Goal: Information Seeking & Learning: Learn about a topic

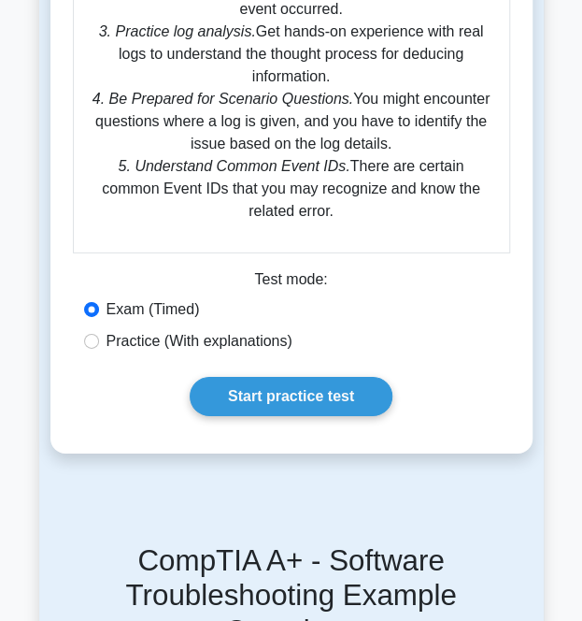
scroll to position [1256, 0]
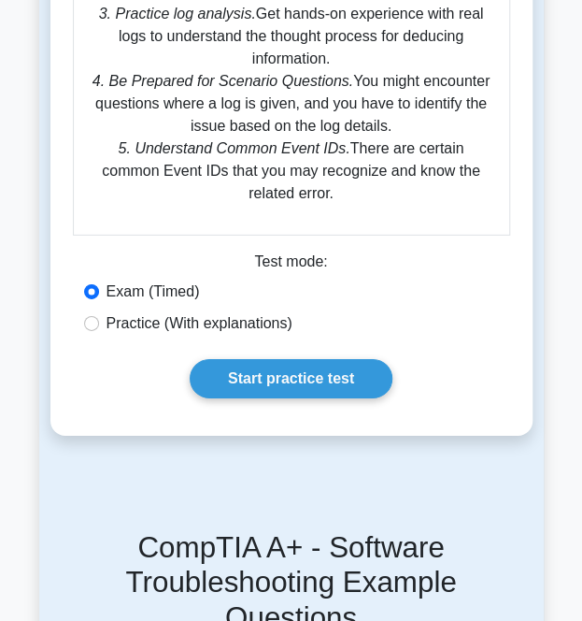
click at [244, 312] on label "Practice (With explanations)" at bounding box center [200, 323] width 186 height 22
click at [99, 316] on input "Practice (With explanations)" at bounding box center [91, 323] width 15 height 15
radio input "true"
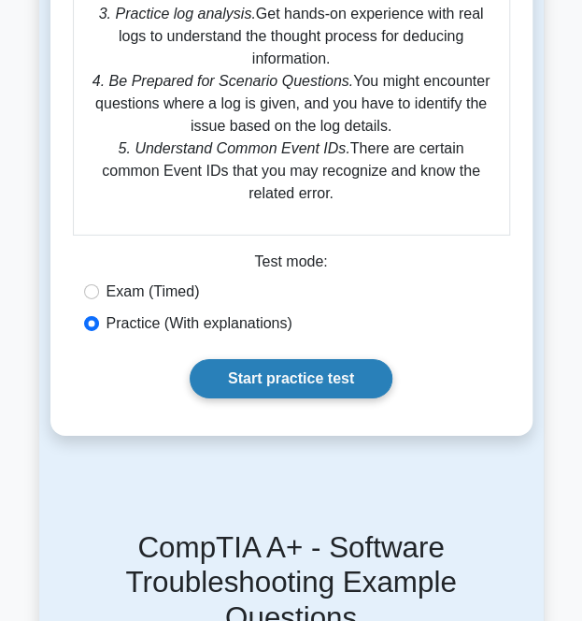
click at [267, 359] on link "Start practice test" at bounding box center [291, 378] width 203 height 39
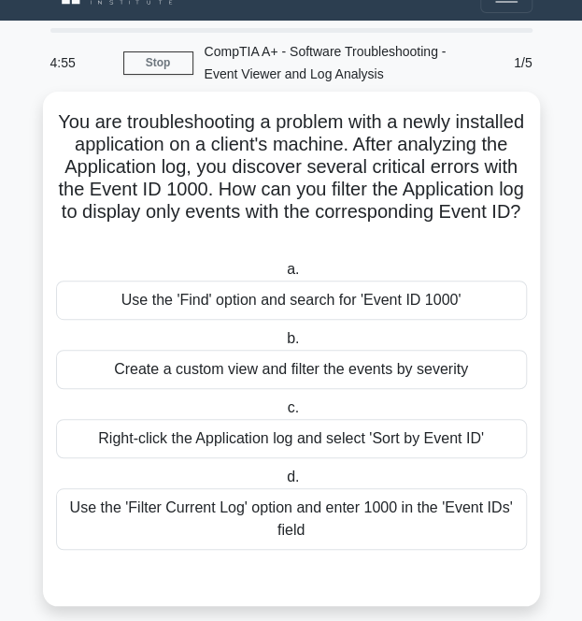
scroll to position [22, 0]
